Goal: Task Accomplishment & Management: Complete application form

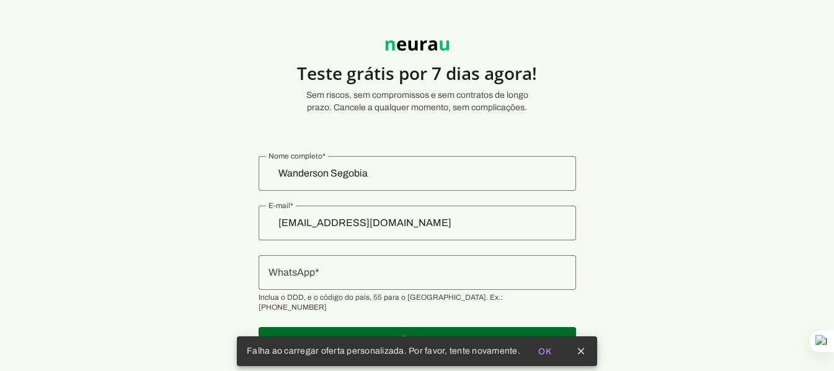
scroll to position [34, 0]
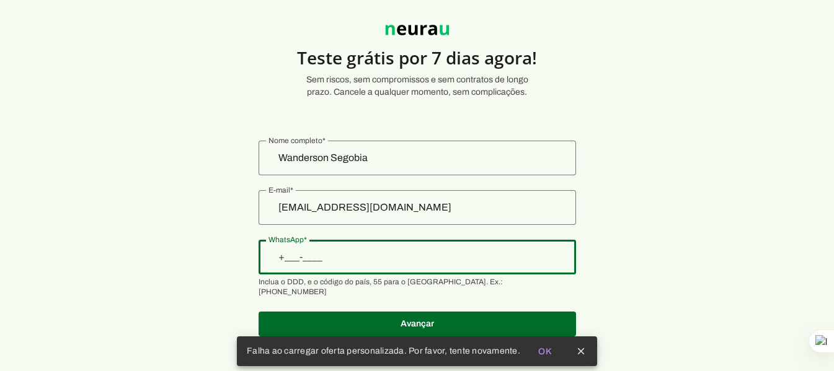
click at [339, 252] on input "WhatsApp" at bounding box center [417, 257] width 298 height 15
type input "[PHONE_NUMBER]"
type md-outlined-text-field "[PHONE_NUMBER]"
type input "[PHONE_NUMBER]"
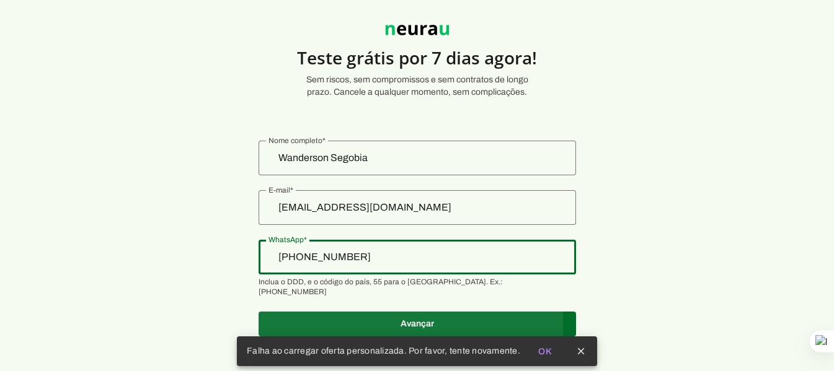
click at [423, 313] on span at bounding box center [416, 324] width 317 height 30
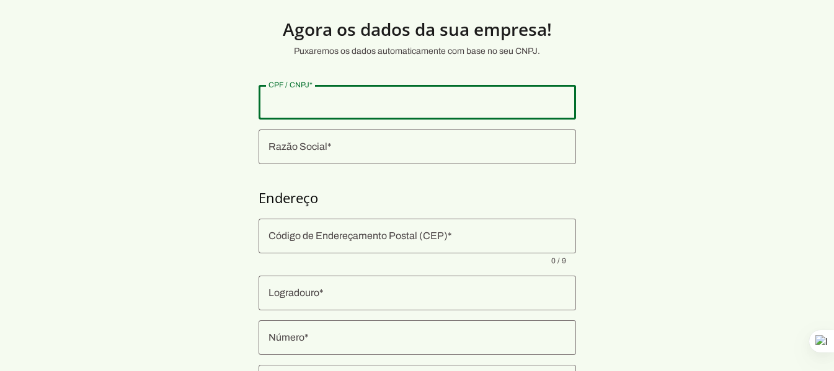
click at [307, 103] on input "CPF / CNPJ" at bounding box center [417, 102] width 298 height 15
type input "60.054.434/0001-04"
type md-outlined-text-field "60.054.434/0001-04"
click at [326, 142] on input "Razão Social" at bounding box center [417, 146] width 298 height 15
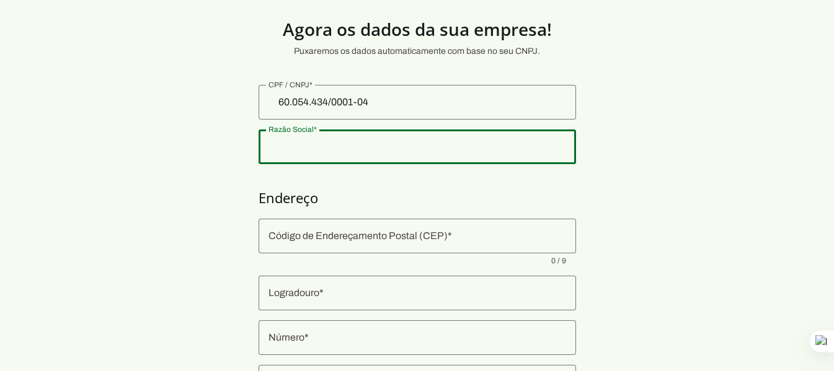
type input "SOTILE SEGOBIA COMERCIO IMPORTACAO E EXPORTACAO DE MAQUINAS INDUSTRIAIS LTDA"
type input "[GEOGRAPHIC_DATA]"
type input "625"
type input "Vila Diniz"
type input "[GEOGRAPHIC_DATA]"
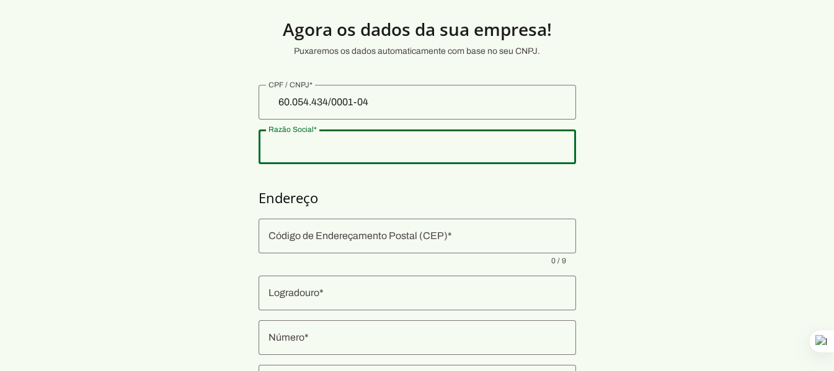
type input "SP"
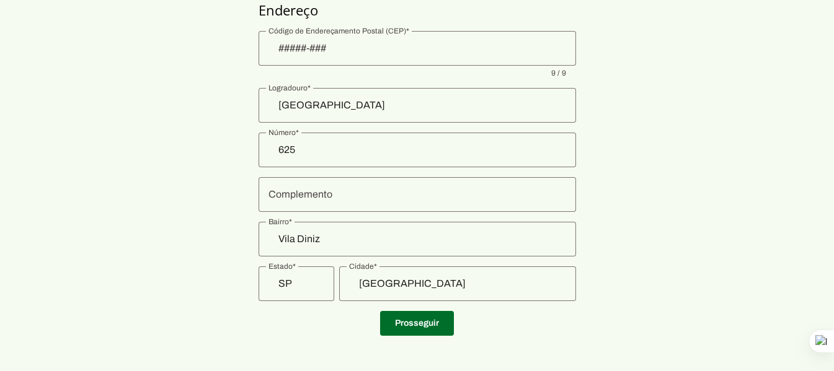
scroll to position [226, 0]
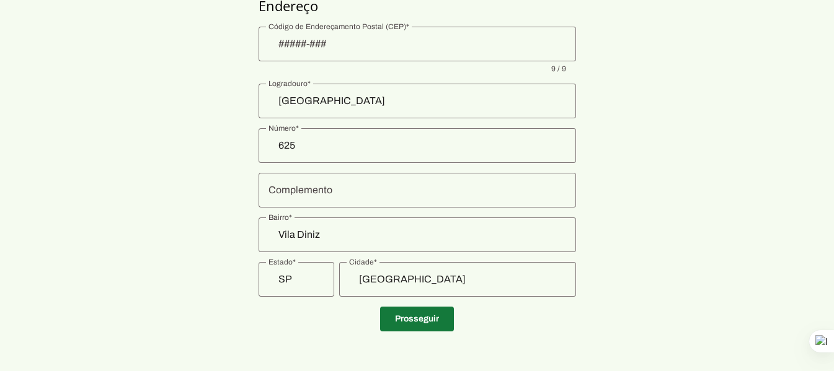
click at [416, 320] on span at bounding box center [417, 319] width 74 height 30
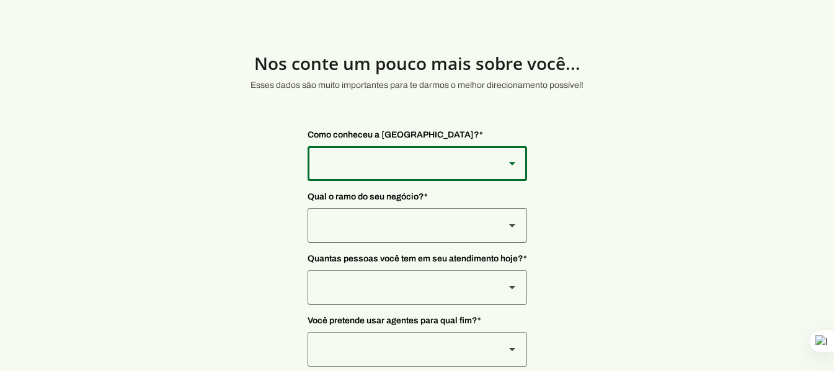
click at [483, 166] on div at bounding box center [400, 163] width 187 height 35
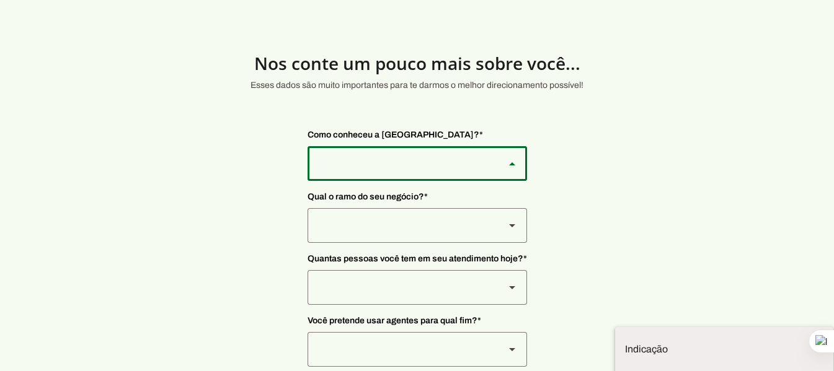
type md-outlined-select "9WSkWP6cpWWKgPH2BWr4"
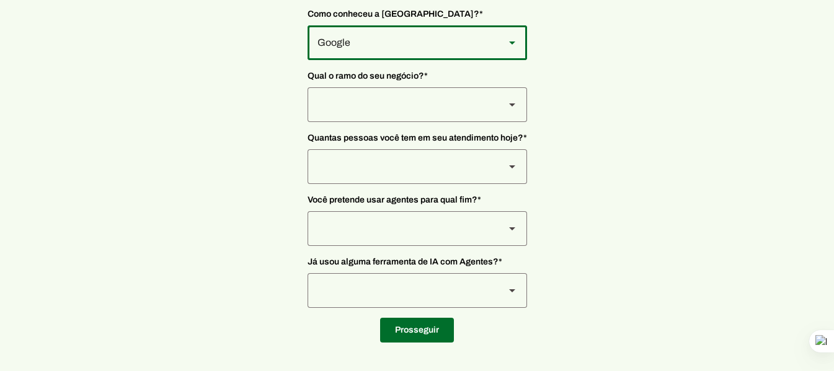
scroll to position [122, 0]
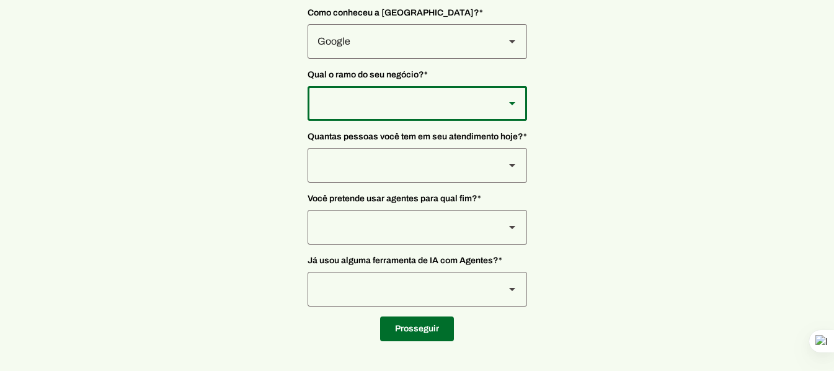
click at [441, 99] on div at bounding box center [400, 103] width 187 height 35
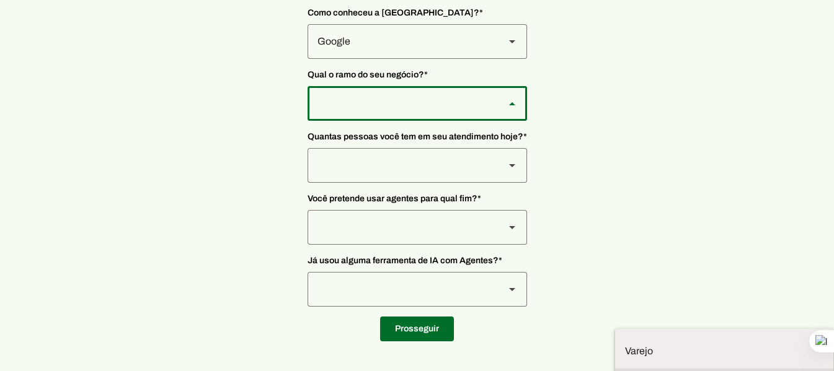
type md-outlined-select "yMXRdQFYaeQlqGHqqohr"
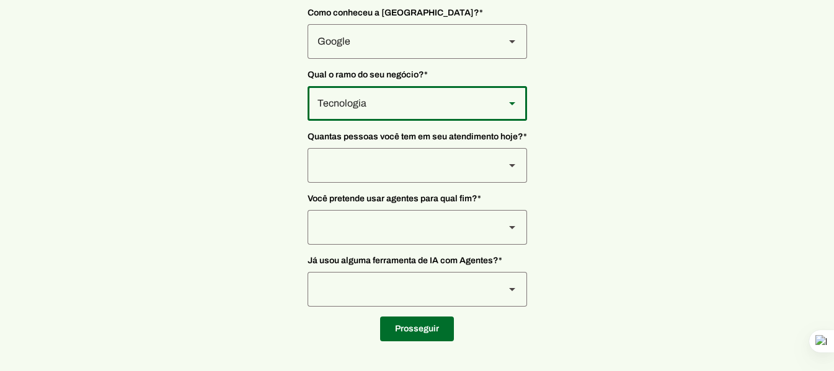
click at [506, 167] on slot at bounding box center [512, 165] width 15 height 15
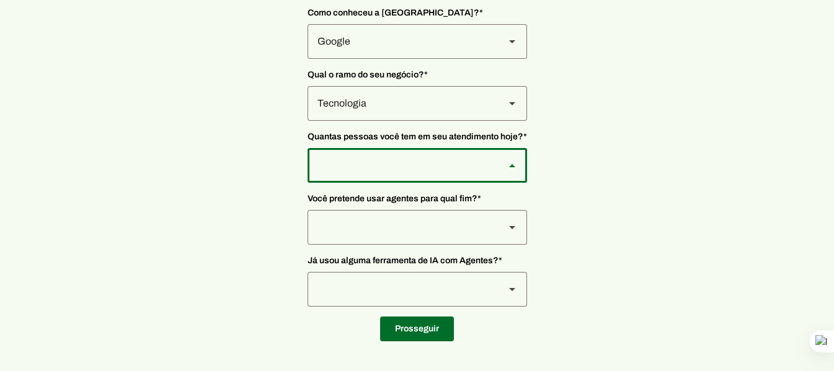
click at [496, 156] on div "De 4 a 10" at bounding box center [416, 165] width 219 height 35
type md-outlined-select "yHmeUixsC5IlBgFUkJwN"
click at [508, 225] on slot at bounding box center [512, 227] width 15 height 15
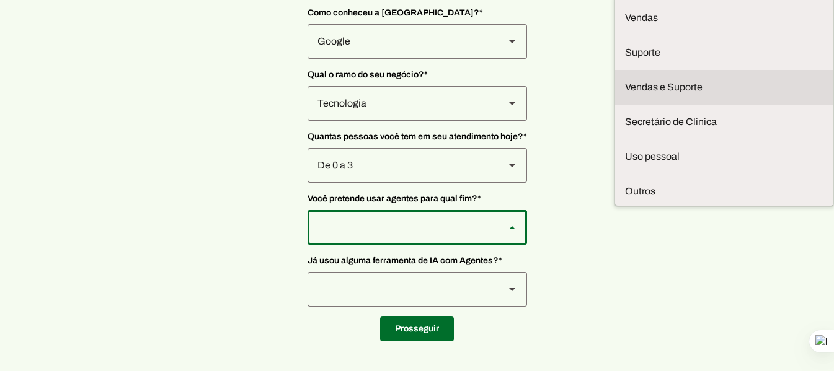
click at [0, 0] on slot "Vendas e Suporte" at bounding box center [0, 0] width 0 height 0
type md-outlined-select "LGV6UAW7vmmJy71KmeMz"
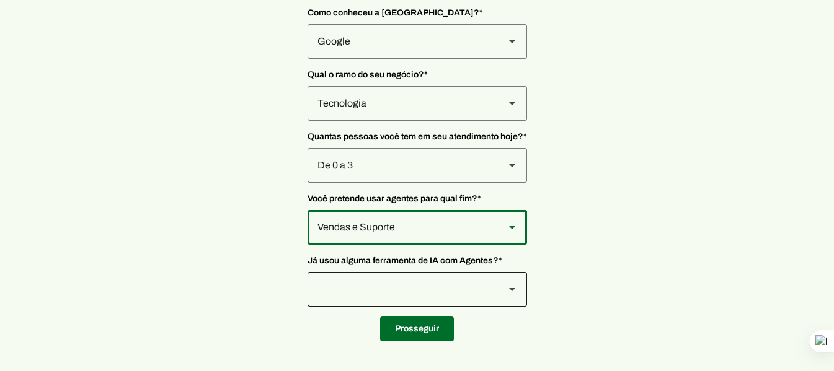
click at [500, 290] on div at bounding box center [416, 289] width 219 height 35
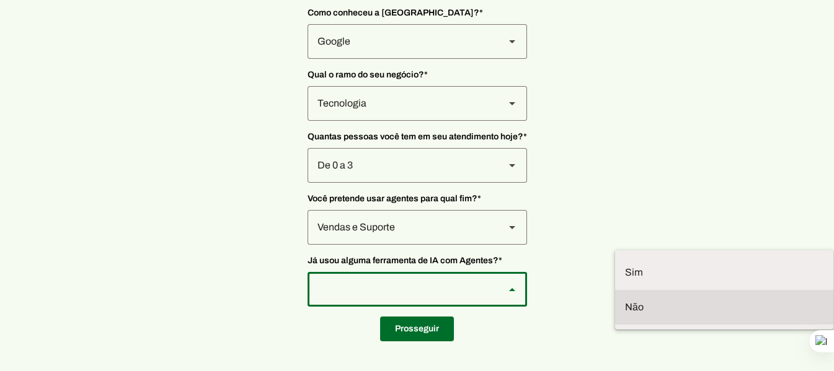
click at [625, 300] on slot at bounding box center [724, 307] width 198 height 15
type md-outlined-select "YJTivUP5LYteilvK0BaA"
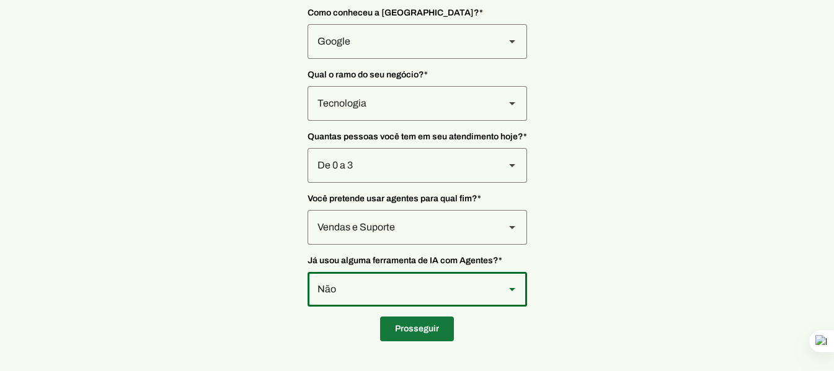
click at [424, 324] on span at bounding box center [417, 329] width 74 height 30
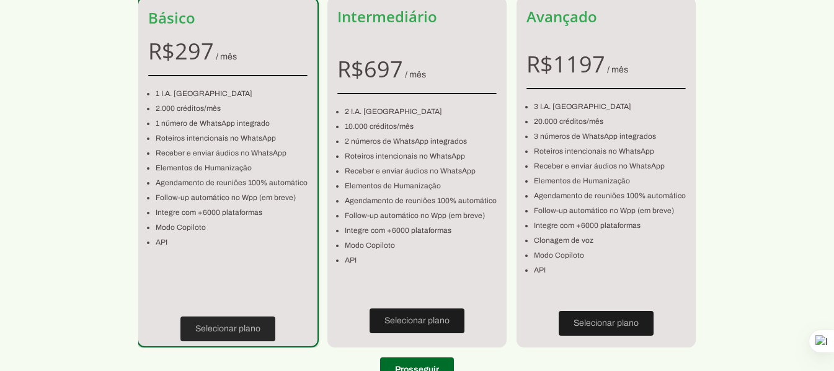
click at [231, 329] on span at bounding box center [227, 329] width 95 height 30
type input "[GEOGRAPHIC_DATA]"
type input "625"
type input "Vila Diniz"
type input "[GEOGRAPHIC_DATA]"
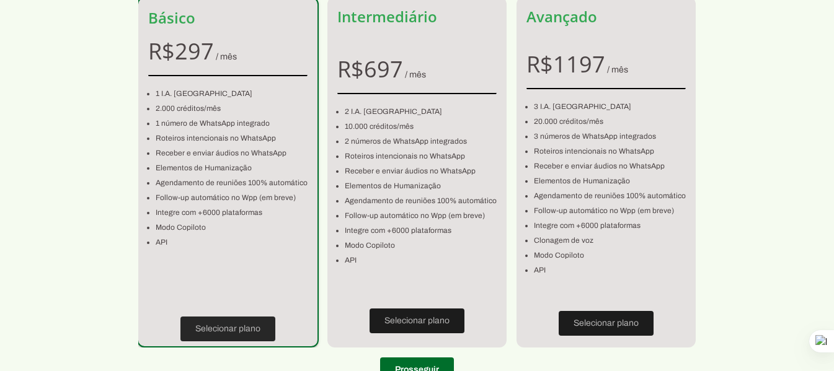
type input "SP"
type input "[PHONE_NUMBER]"
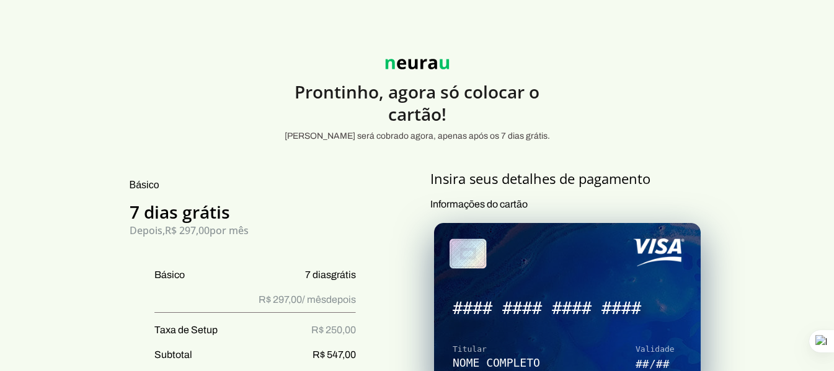
scroll to position [122, 0]
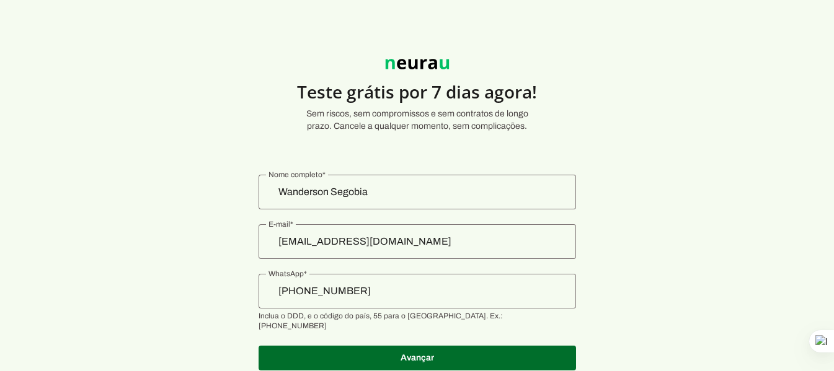
click at [683, 281] on section "Teste grátis por 7 dias agora! Sem riscos, sem compromissos e sem contratos de …" at bounding box center [417, 208] width 834 height 356
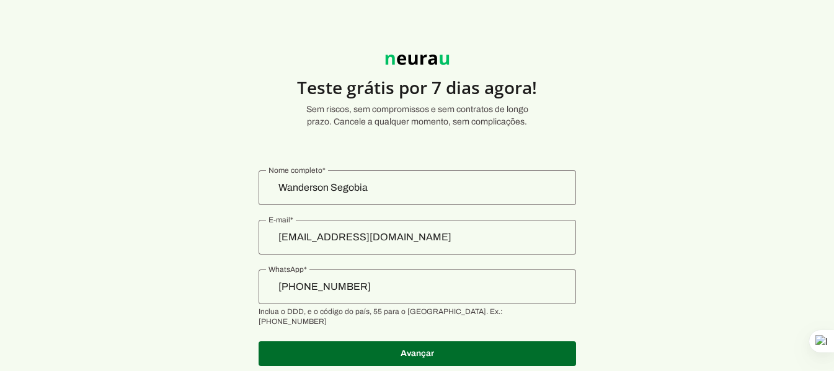
scroll to position [34, 0]
